Goal: Task Accomplishment & Management: Use online tool/utility

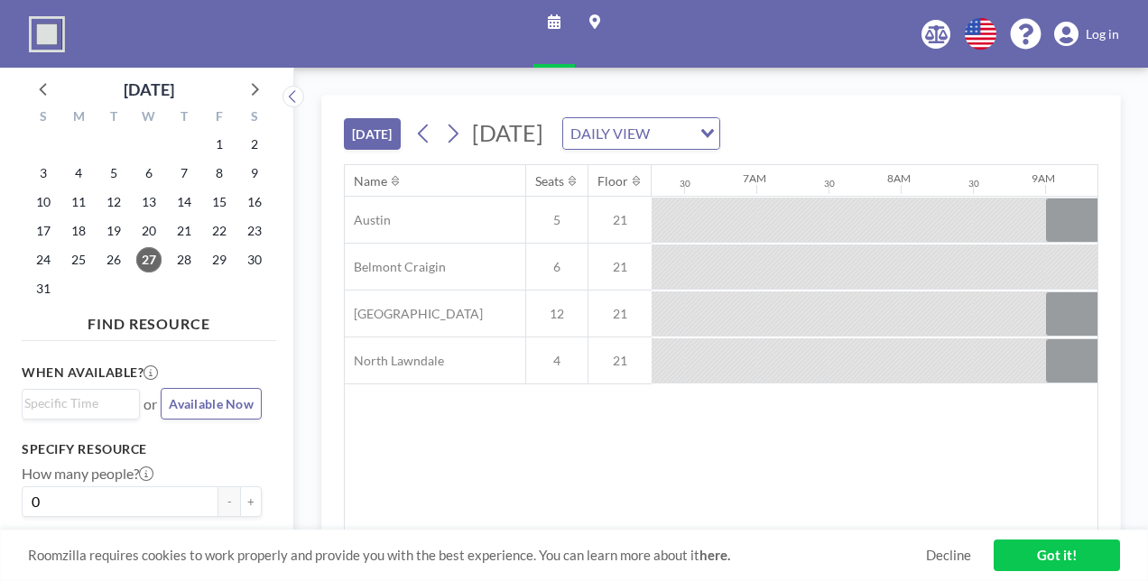
scroll to position [0, 2166]
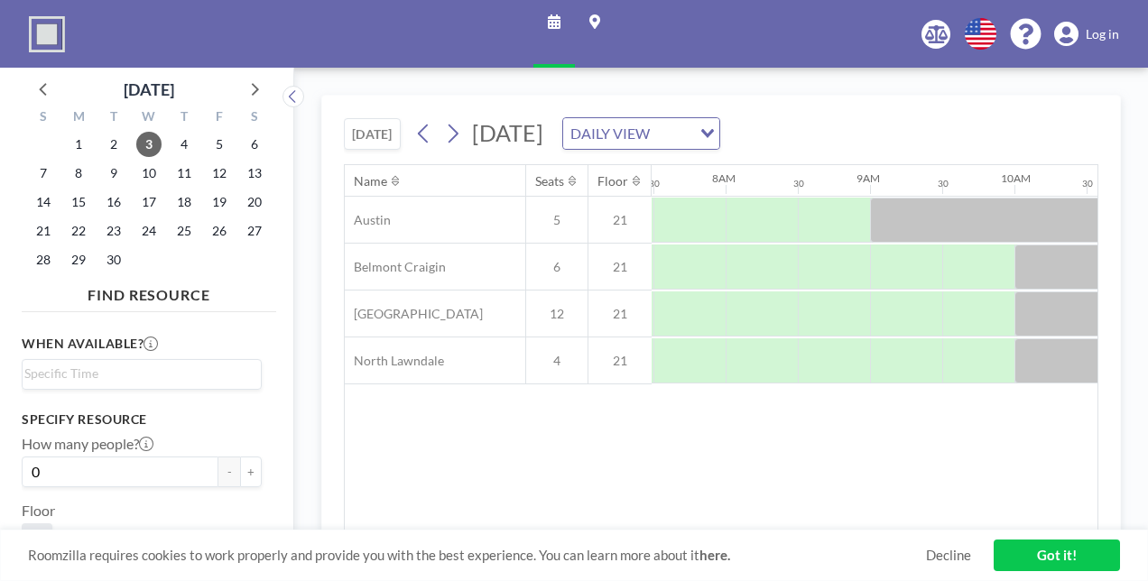
scroll to position [0, 1083]
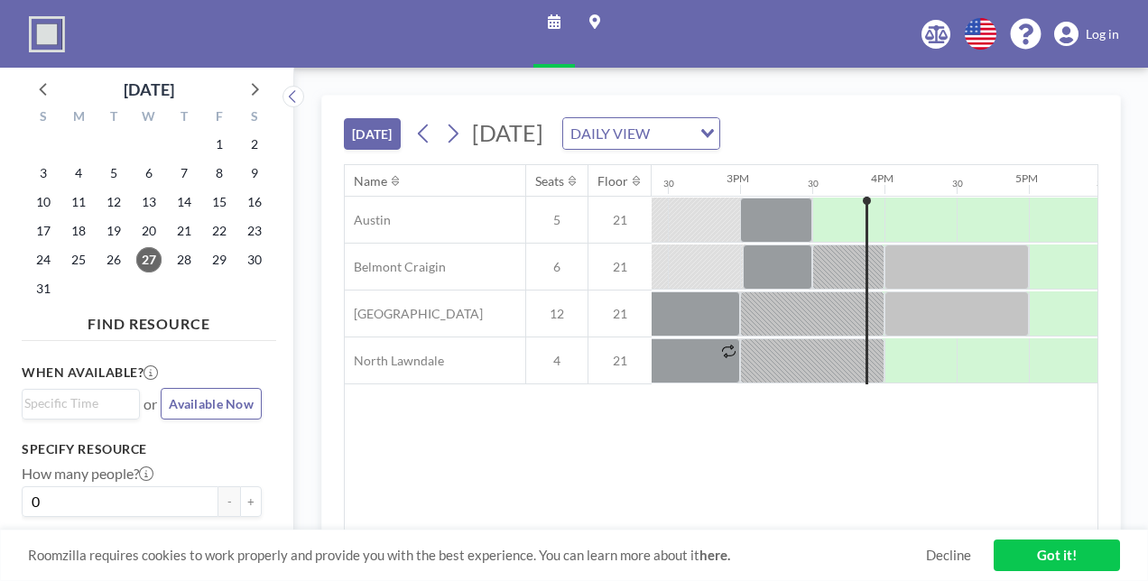
scroll to position [0, 2166]
